Goal: Task Accomplishment & Management: Manage account settings

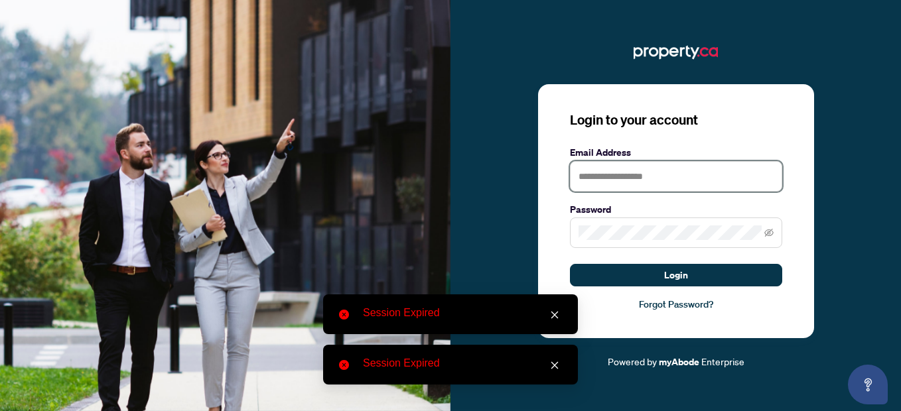
click at [633, 169] on input "text" at bounding box center [676, 176] width 212 height 31
type input "**********"
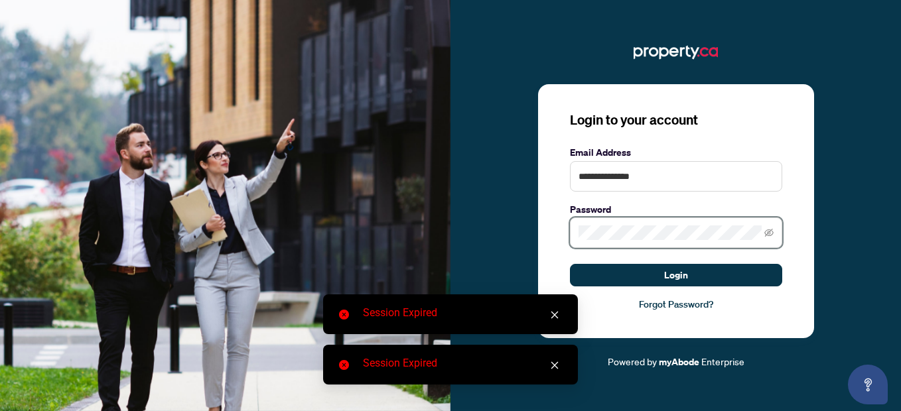
click at [570, 264] on button "Login" at bounding box center [676, 275] width 212 height 23
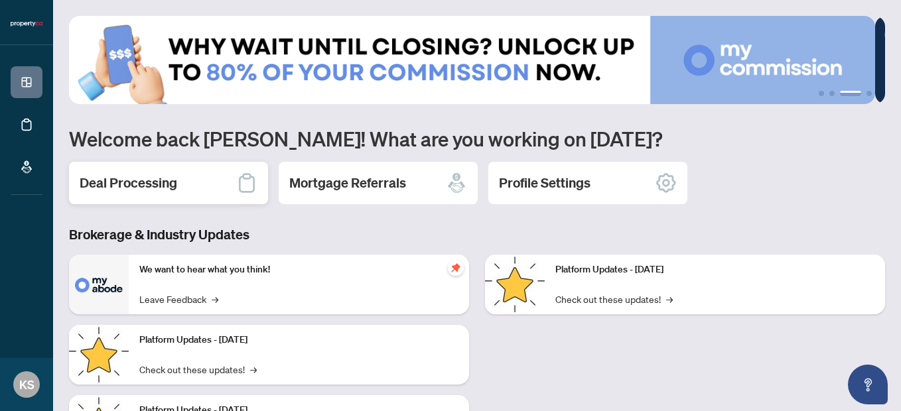
click at [200, 181] on div "Deal Processing" at bounding box center [168, 183] width 199 height 42
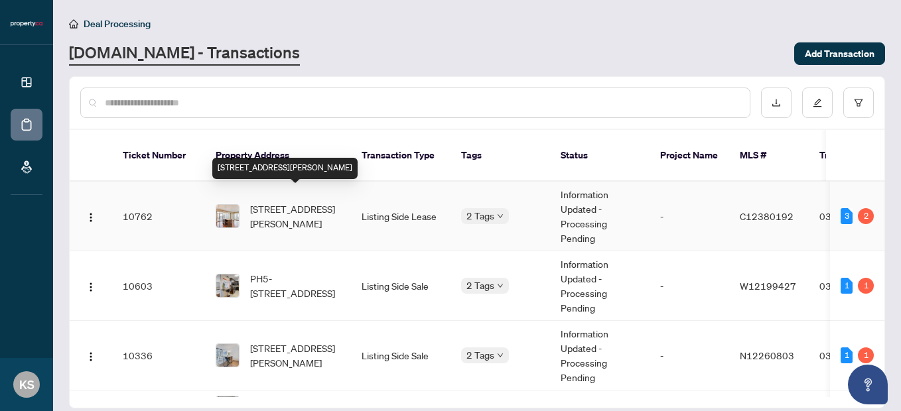
click at [281, 208] on span "[STREET_ADDRESS][PERSON_NAME]" at bounding box center [295, 216] width 90 height 29
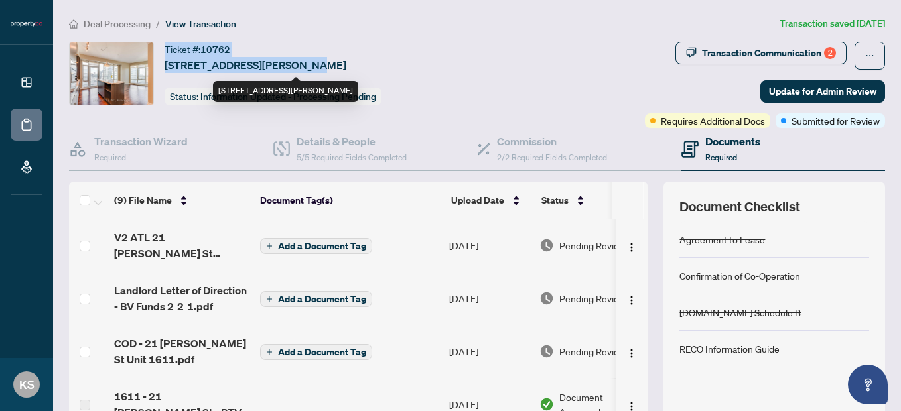
drag, startPoint x: 165, startPoint y: 46, endPoint x: 301, endPoint y: 69, distance: 137.9
click at [301, 69] on div "Ticket #: 10762 [STREET_ADDRESS][PERSON_NAME]" at bounding box center [256, 57] width 182 height 31
copy div "Ticket #: 10762 [STREET_ADDRESS][PERSON_NAME]"
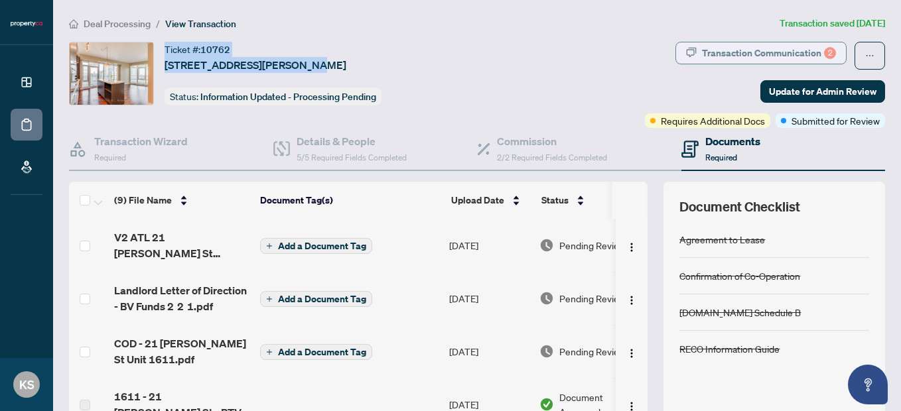
click at [748, 62] on div "Transaction Communication 2" at bounding box center [769, 52] width 134 height 21
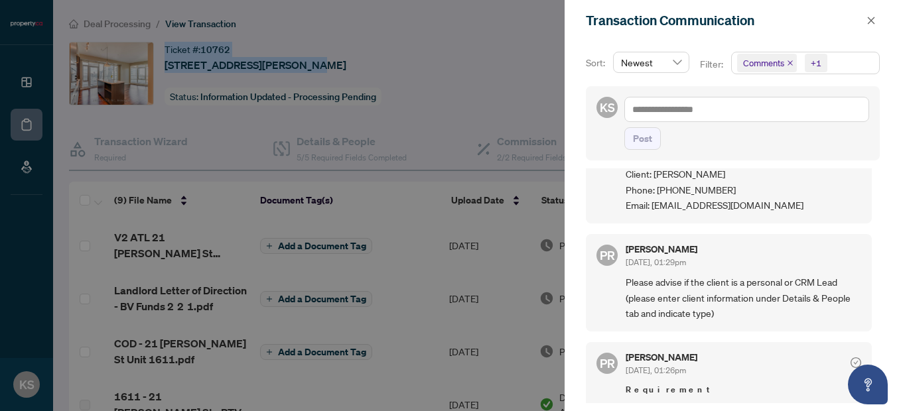
scroll to position [82, 0]
click at [487, 77] on div at bounding box center [450, 205] width 901 height 411
click at [297, 149] on div at bounding box center [450, 205] width 901 height 411
click at [865, 19] on button "button" at bounding box center [870, 21] width 17 height 16
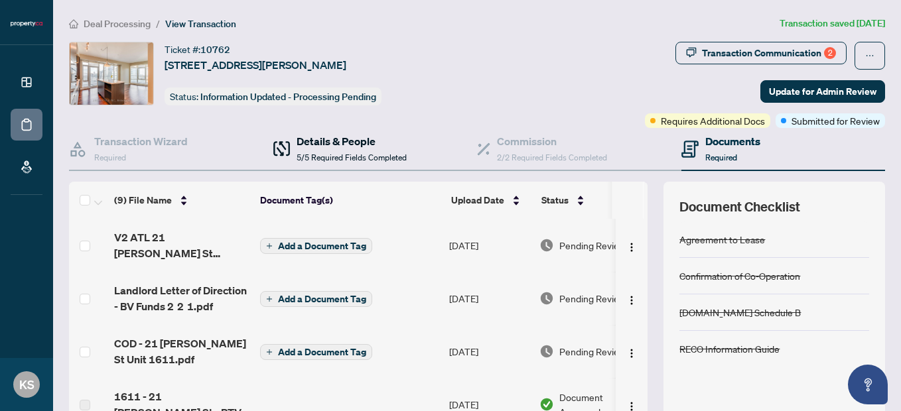
click at [349, 144] on h4 "Details & People" at bounding box center [352, 141] width 110 height 16
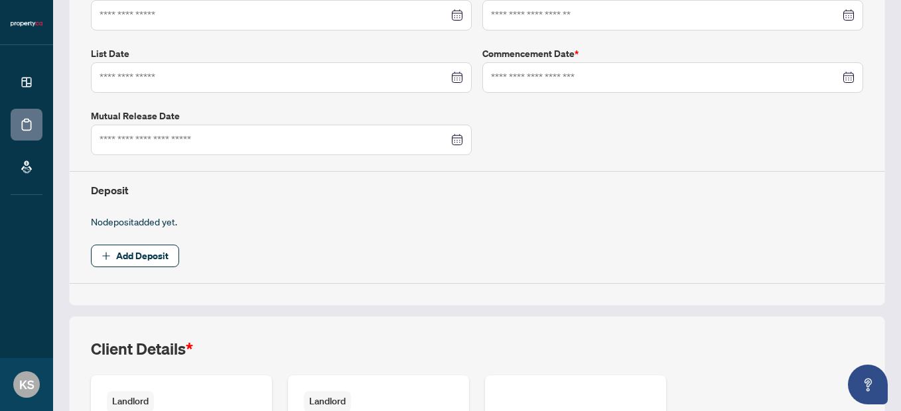
type input "**********"
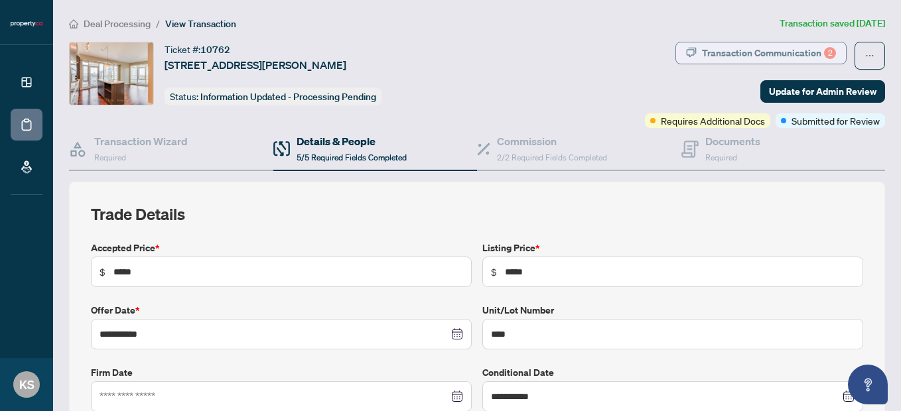
click at [709, 45] on div "Transaction Communication 2" at bounding box center [769, 52] width 134 height 21
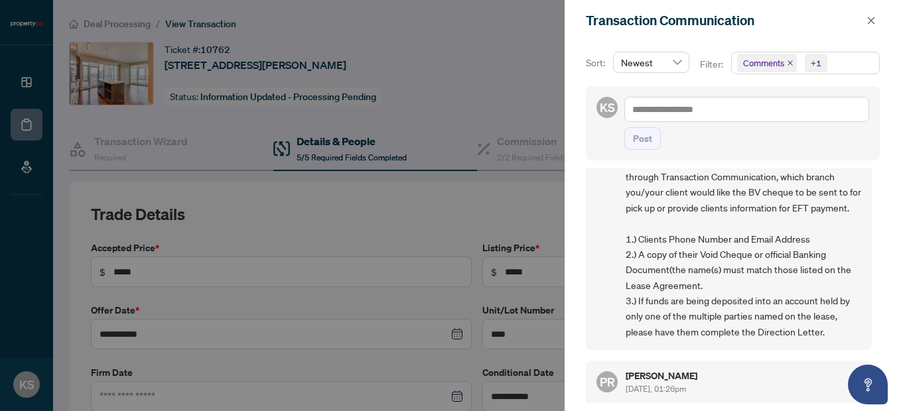
scroll to position [379, 0]
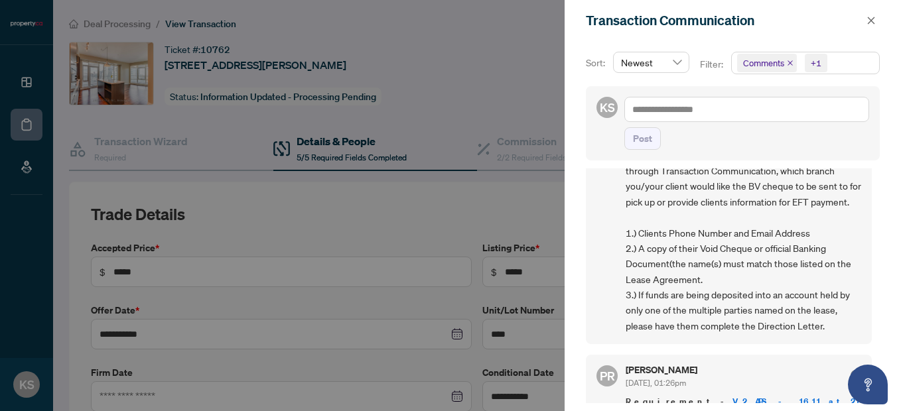
click at [476, 25] on div at bounding box center [450, 205] width 901 height 411
click at [871, 18] on icon "close" at bounding box center [870, 20] width 9 height 9
